Goal: Find specific page/section: Find specific page/section

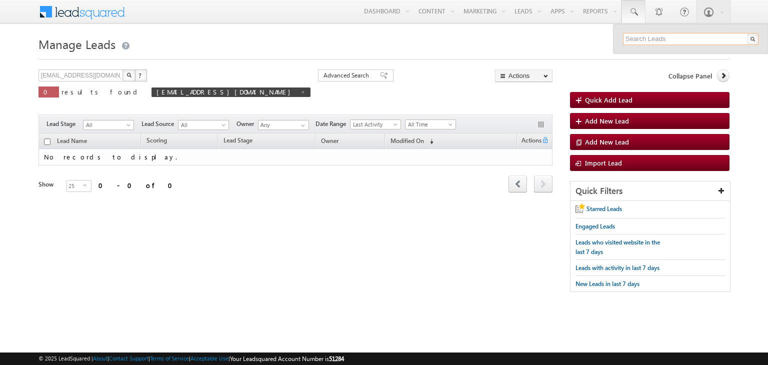
click at [658, 44] on input "text" at bounding box center [691, 39] width 136 height 12
paste input "8981634550"
type input "8981634550"
click at [109, 77] on input "non-verified@8914873612.com" at bounding box center [82, 76] width 86 height 12
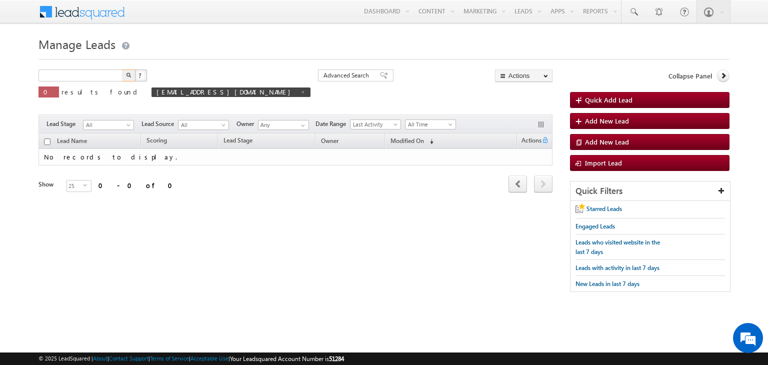
type input "Search Leads"
click at [598, 44] on h1 "Manage Leads" at bounding box center [384, 44] width 691 height 20
click at [93, 76] on input "text" at bounding box center [82, 76] width 86 height 12
paste input "8981634550"
type input "8981634550"
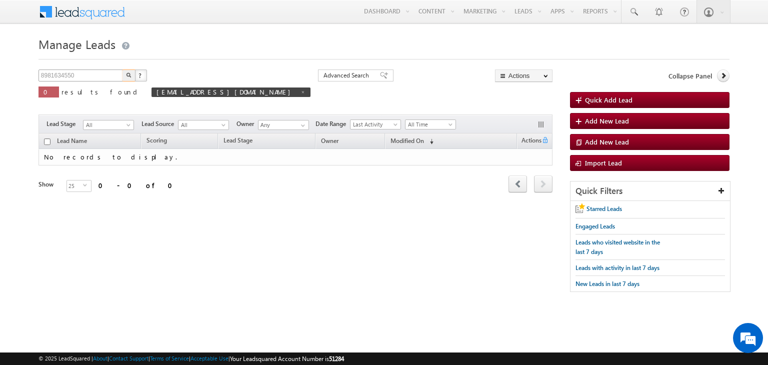
click at [123, 70] on button "button" at bounding box center [129, 76] width 13 height 12
click at [320, 82] on div "8981634550 X ? 0 results found 8981634550 Advanced Search Advanced Search Advan…" at bounding box center [296, 91] width 514 height 43
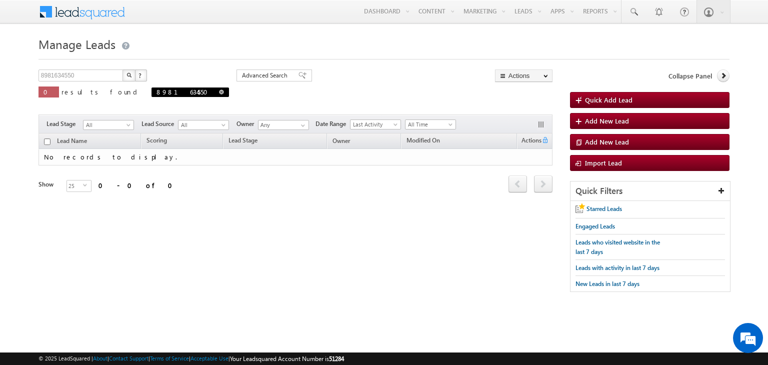
click at [219, 92] on span at bounding box center [221, 92] width 5 height 5
type input "Search Leads"
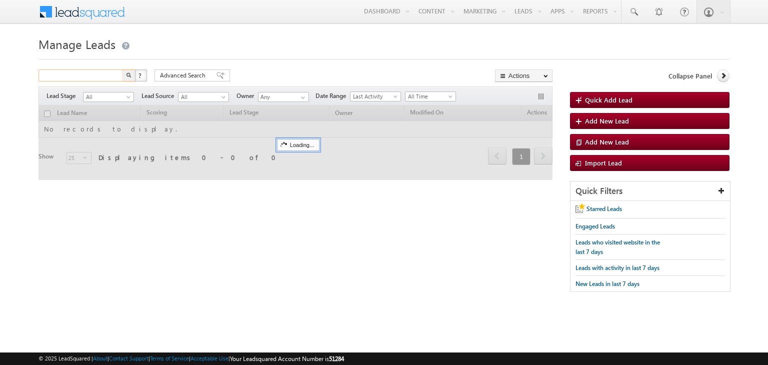
click at [64, 74] on input "text" at bounding box center [82, 76] width 86 height 12
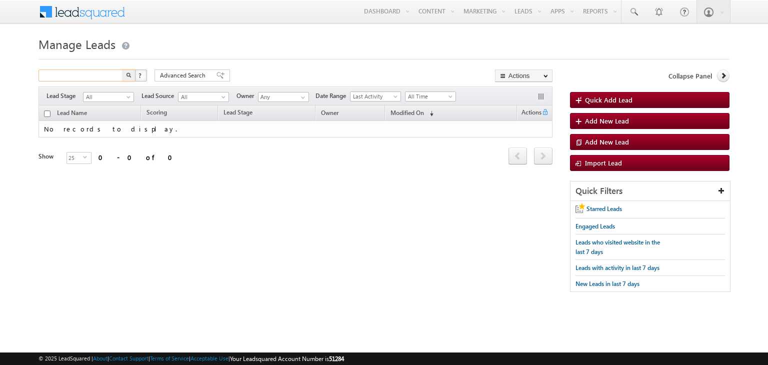
paste input "8981634550"
type input "8981634550"
click at [123, 70] on button "button" at bounding box center [129, 76] width 13 height 12
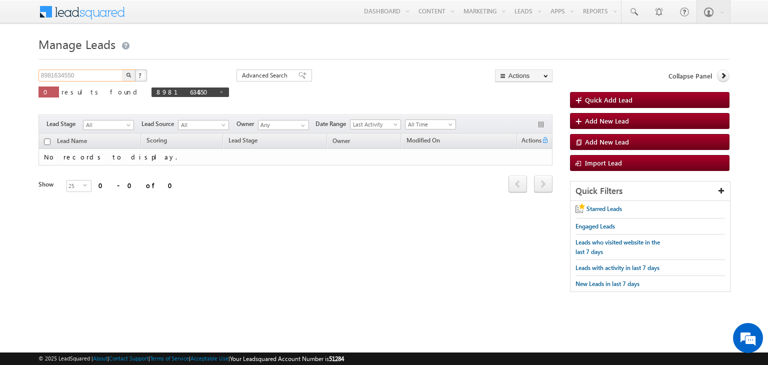
drag, startPoint x: 88, startPoint y: 76, endPoint x: 32, endPoint y: 79, distance: 56.1
click at [32, 79] on body "Menu [PERSON_NAME] .[PERSON_NAME]+st g@upg rad.c om" at bounding box center [384, 151] width 768 height 302
paste input "[PERSON_NAME]]"
type input "[PERSON_NAME]"
click at [123, 70] on button "button" at bounding box center [129, 76] width 13 height 12
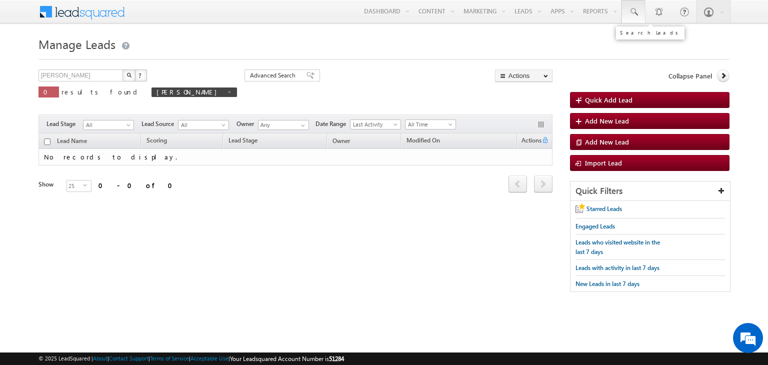
click at [636, 16] on span at bounding box center [634, 12] width 10 height 10
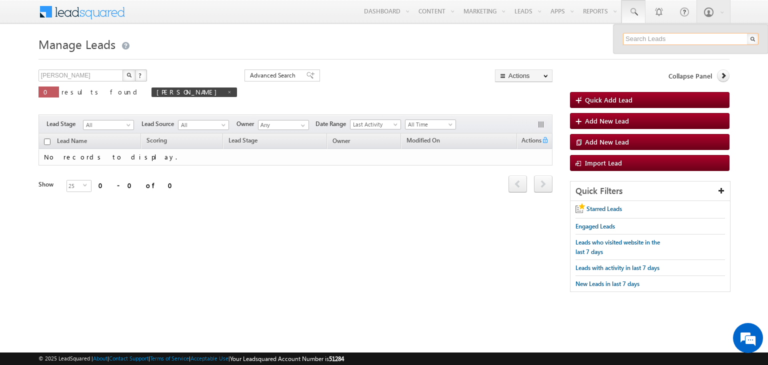
click at [653, 41] on input "text" at bounding box center [691, 39] width 136 height 12
paste input "[PERSON_NAME]]"
type input "[PERSON_NAME]]"
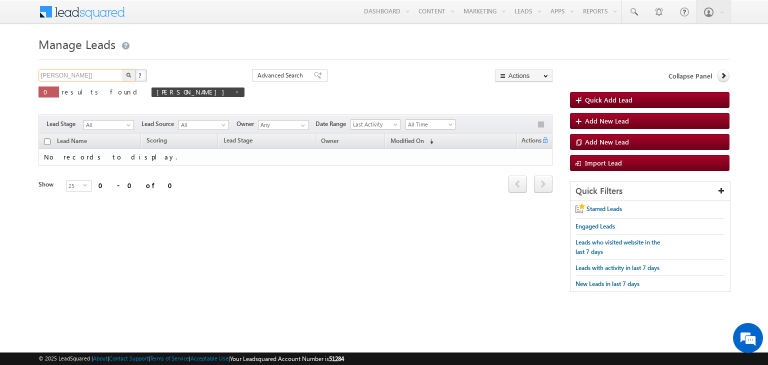
drag, startPoint x: 89, startPoint y: 75, endPoint x: 38, endPoint y: 72, distance: 50.6
click at [39, 72] on input "[PERSON_NAME]]" at bounding box center [82, 76] width 86 height 12
click at [71, 73] on input "text" at bounding box center [82, 76] width 86 height 12
type input "Search Leads"
click at [152, 93] on span "[PERSON_NAME]]" at bounding box center [198, 93] width 93 height 10
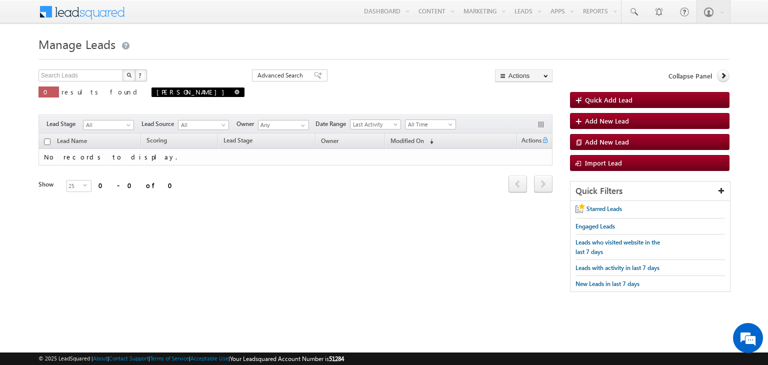
click at [152, 94] on span "[PERSON_NAME]]" at bounding box center [198, 93] width 93 height 10
click at [235, 93] on span at bounding box center [237, 92] width 5 height 5
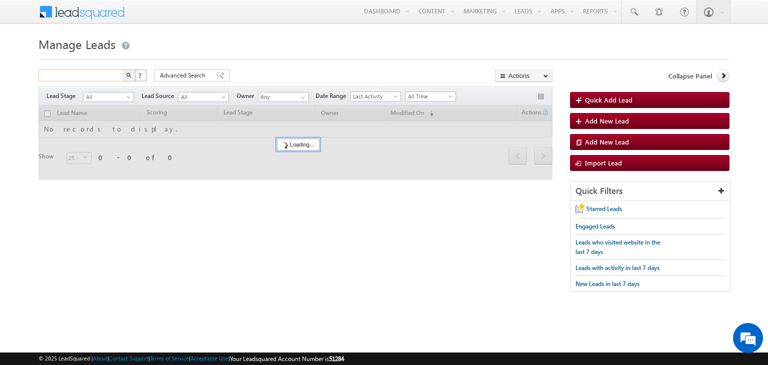
click at [78, 76] on input "text" at bounding box center [82, 76] width 86 height 12
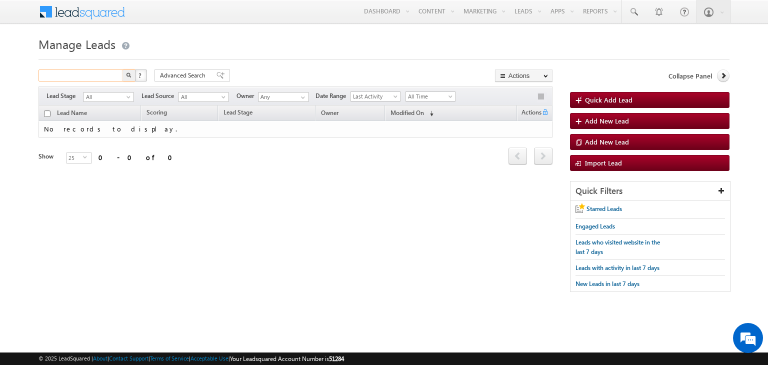
paste input "sudheer.setty+Gopib@upgrad.com]"
type input "sudheer.setty+Gopib@upgrad.com"
click at [123, 70] on button "button" at bounding box center [129, 76] width 13 height 12
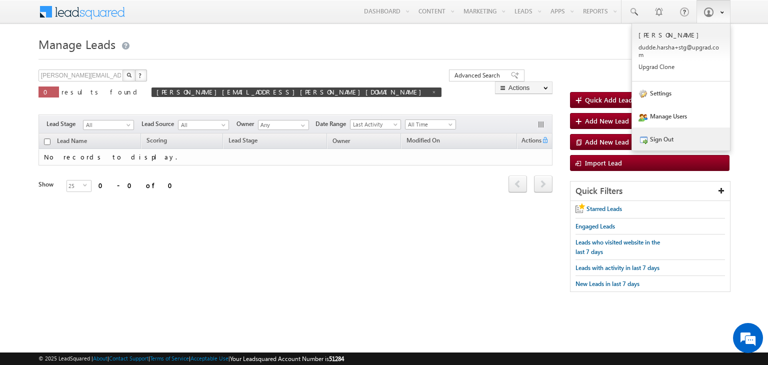
click at [665, 143] on link "Sign Out" at bounding box center [681, 139] width 98 height 23
